Goal: Task Accomplishment & Management: Manage account settings

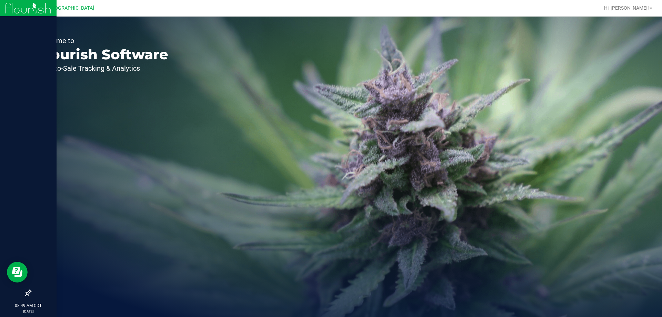
click at [8, 11] on img at bounding box center [28, 8] width 46 height 16
click at [41, 3] on img at bounding box center [28, 8] width 46 height 16
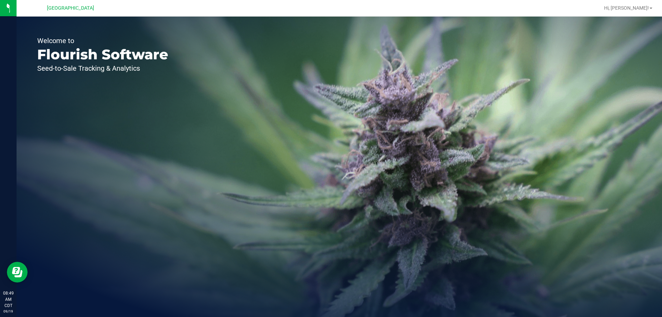
click at [176, 109] on div "Welcome to Flourish Software Seed-to-Sale Tracking & Analytics" at bounding box center [103, 167] width 172 height 300
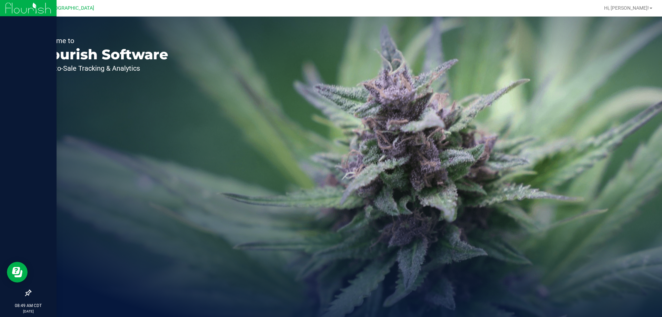
click at [6, 7] on img at bounding box center [28, 8] width 46 height 16
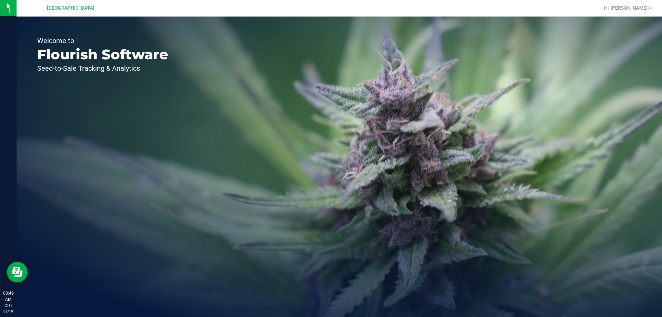
click at [256, 219] on div "Welcome to Flourish Software Seed-to-Sale Tracking & Analytics" at bounding box center [340, 167] width 646 height 300
click at [636, 7] on span "Hi, [PERSON_NAME]!" at bounding box center [626, 8] width 45 height 6
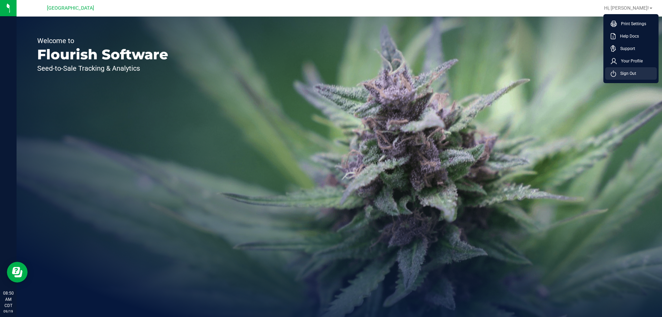
click at [622, 77] on span "Sign Out" at bounding box center [626, 73] width 20 height 7
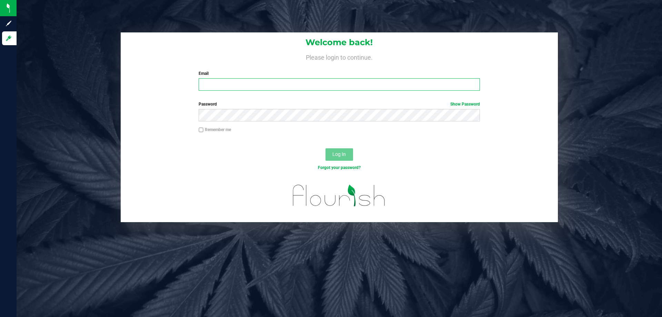
click at [217, 79] on input "Email" at bounding box center [339, 84] width 281 height 12
type input "[EMAIL_ADDRESS][DOMAIN_NAME]"
click at [326, 148] on button "Log In" at bounding box center [340, 154] width 28 height 12
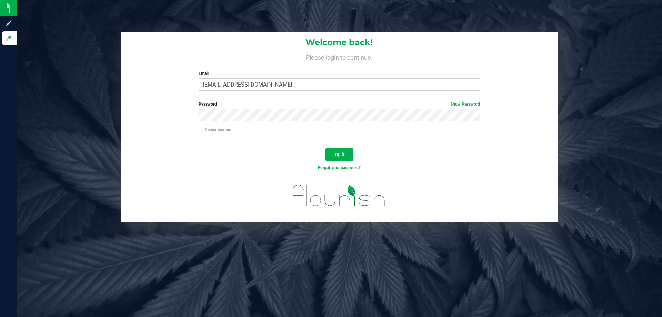
click at [326, 148] on button "Log In" at bounding box center [340, 154] width 28 height 12
